Goal: Transaction & Acquisition: Purchase product/service

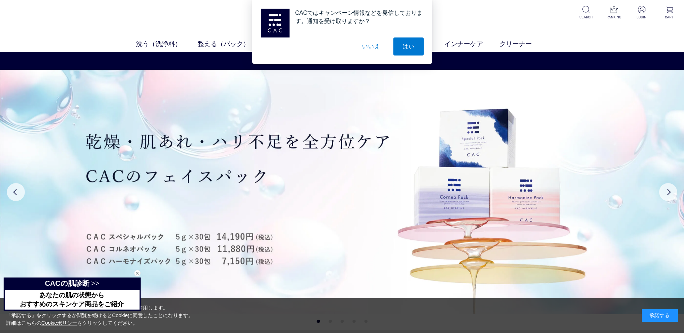
click at [369, 49] on button "いいえ" at bounding box center [371, 47] width 36 height 18
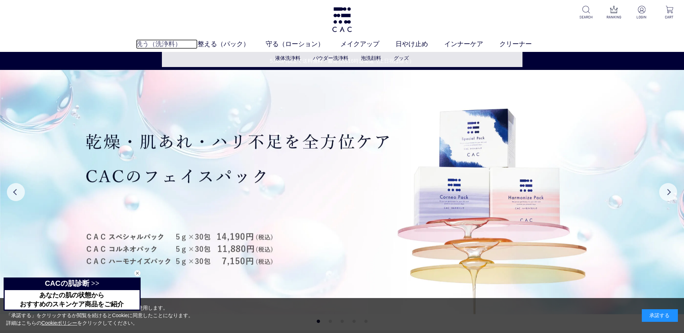
click at [159, 43] on link "洗う（洗浄料）" at bounding box center [167, 44] width 62 height 10
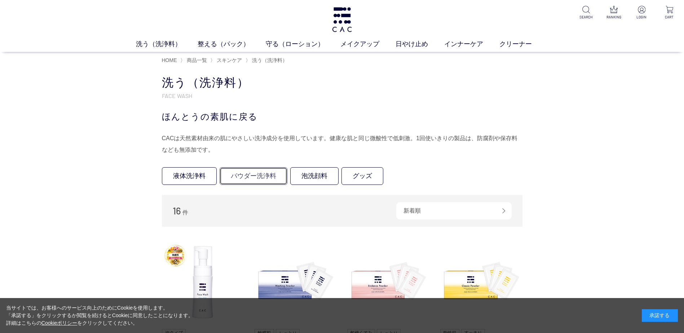
click at [257, 176] on link "パウダー洗浄料" at bounding box center [254, 176] width 68 height 18
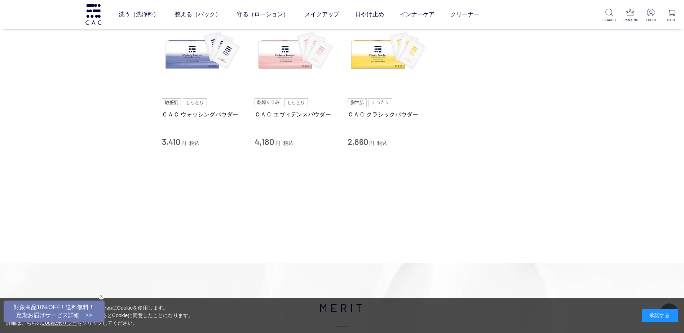
scroll to position [72, 0]
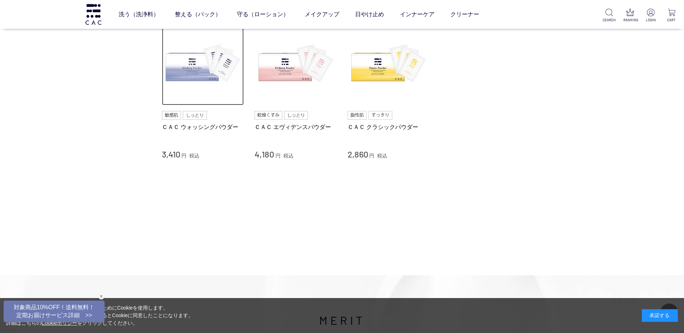
click at [190, 74] on img at bounding box center [203, 64] width 82 height 82
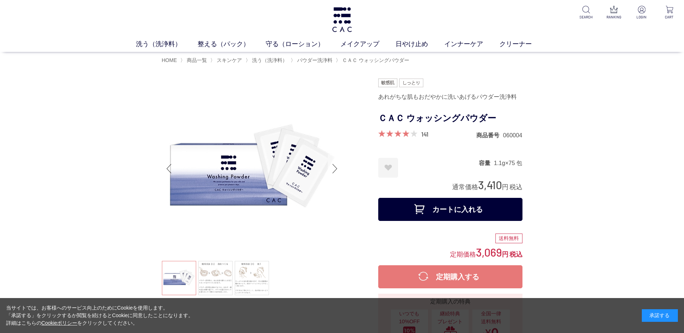
click at [335, 166] on div "Next slide" at bounding box center [335, 168] width 14 height 29
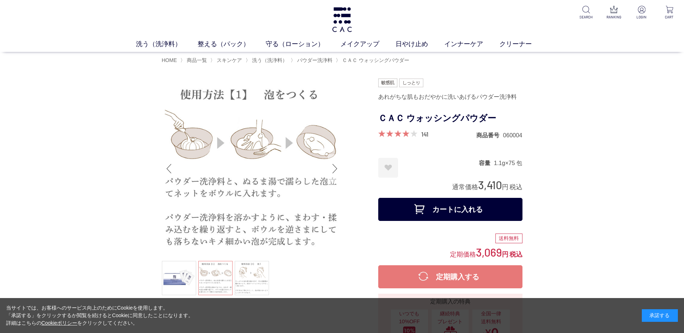
click at [335, 166] on div "Next slide" at bounding box center [335, 168] width 14 height 29
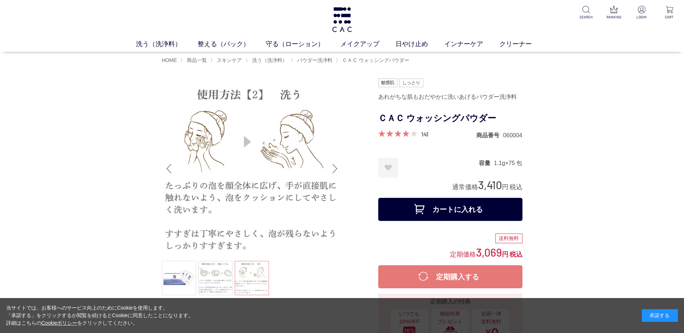
click at [335, 166] on div "Next slide" at bounding box center [335, 168] width 14 height 29
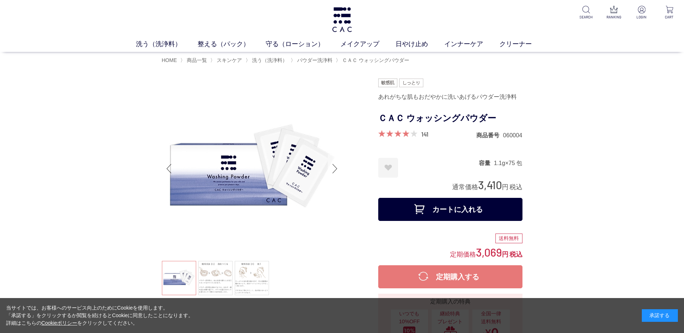
click at [335, 166] on div "Next slide" at bounding box center [335, 168] width 14 height 29
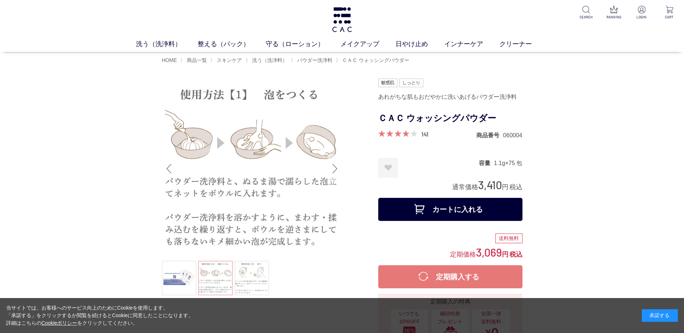
click at [335, 166] on div "Next slide" at bounding box center [335, 168] width 14 height 29
